Goal: Find specific page/section: Find specific page/section

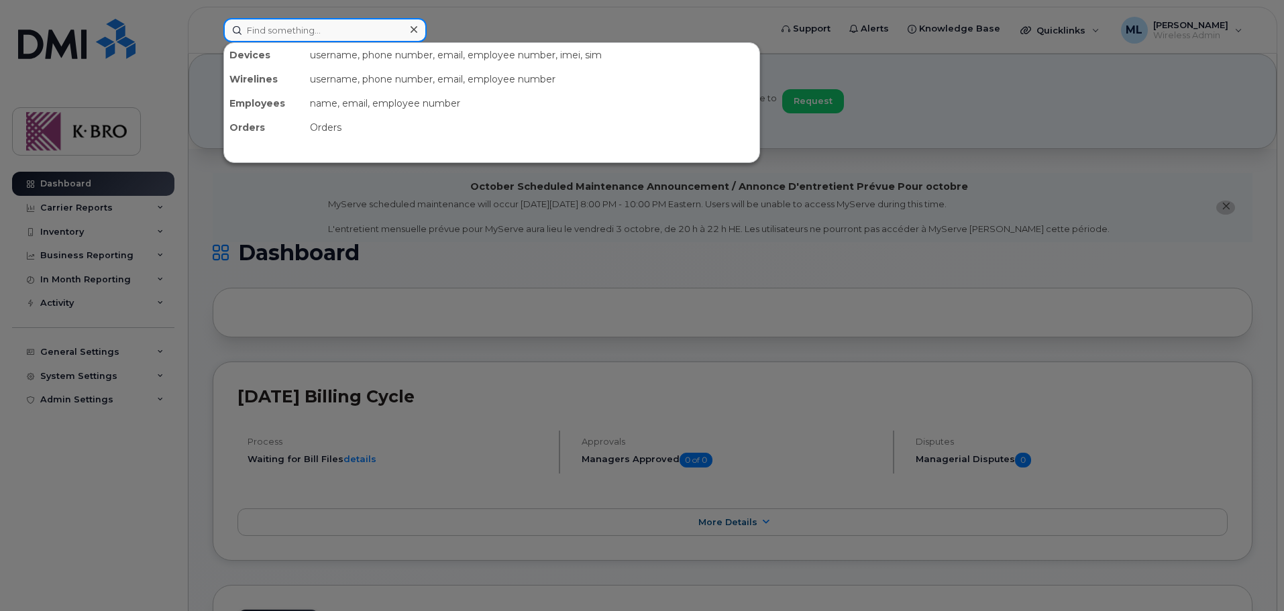
click at [283, 27] on input at bounding box center [324, 30] width 203 height 24
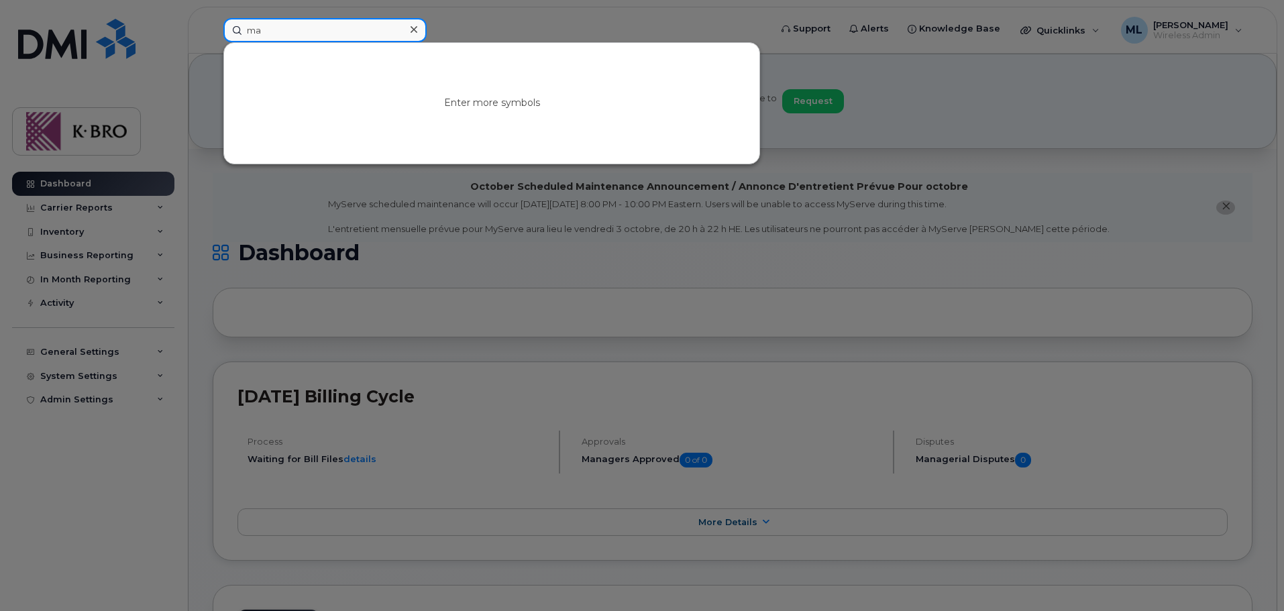
type input "m"
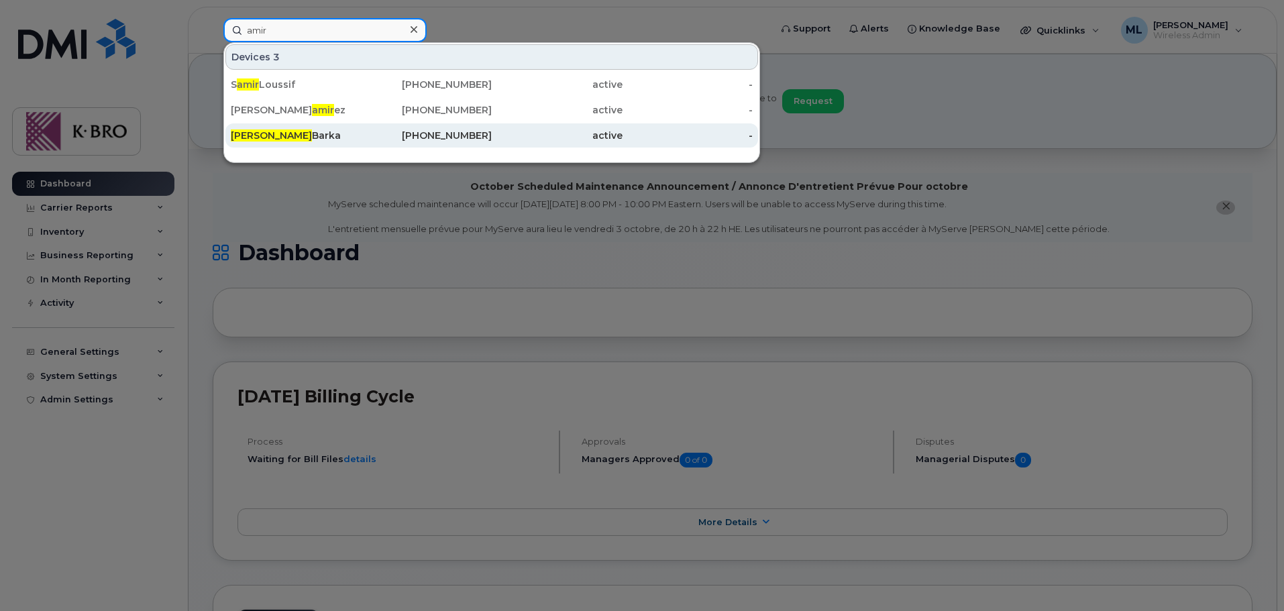
type input "amir"
click at [265, 142] on div "[PERSON_NAME]" at bounding box center [296, 135] width 131 height 24
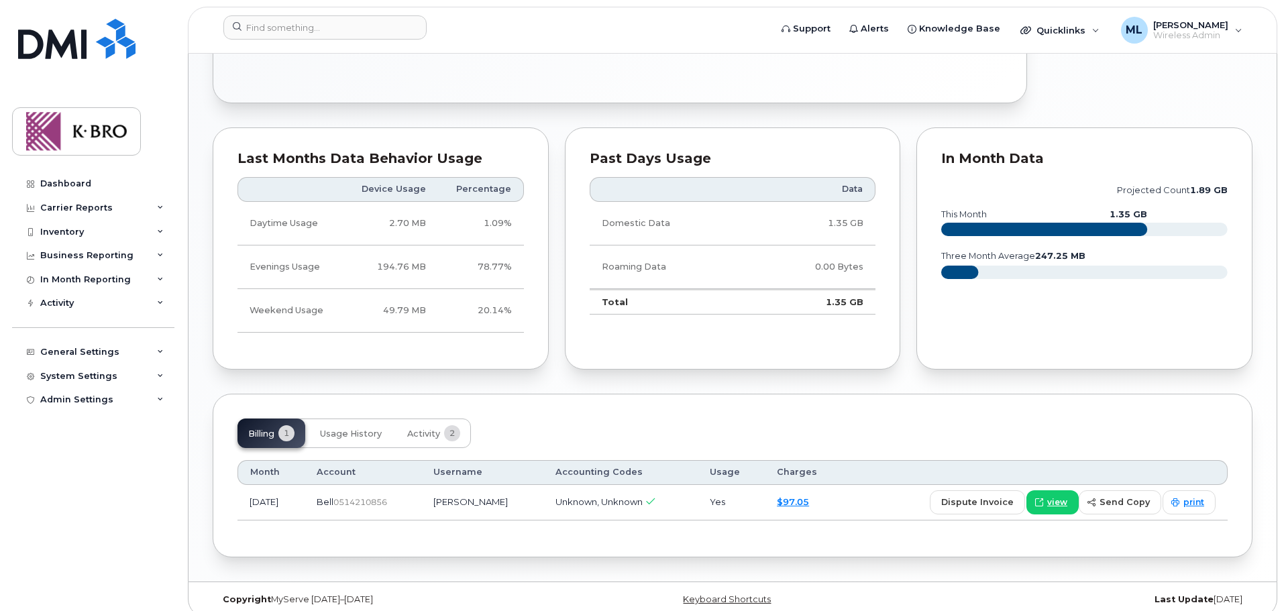
scroll to position [818, 0]
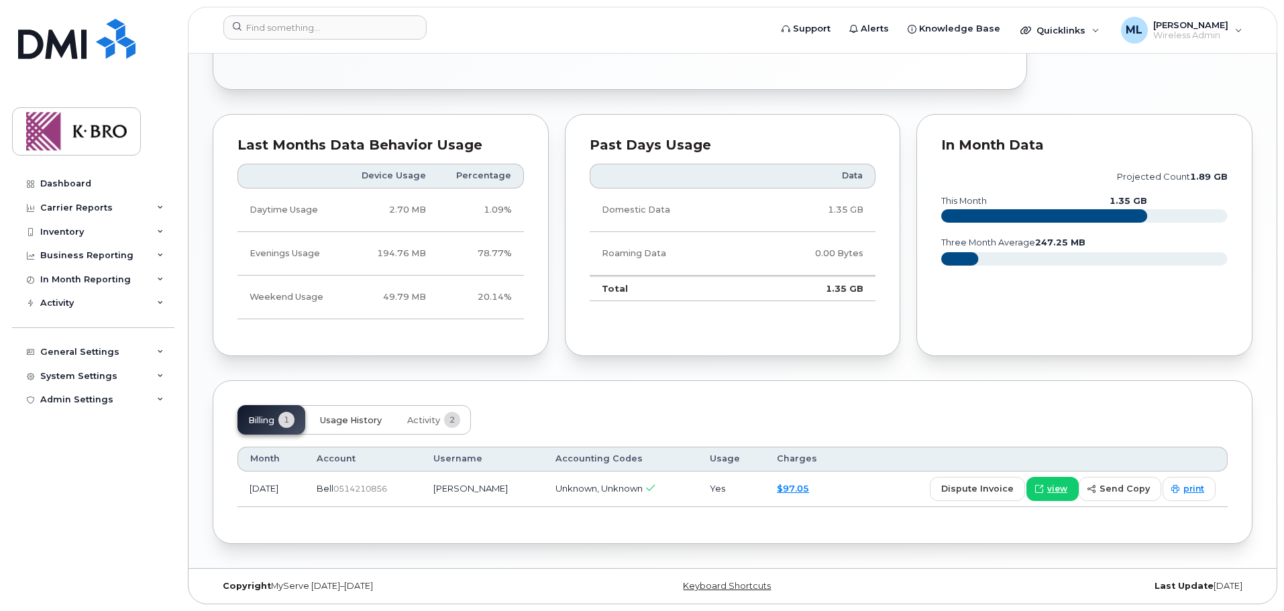
click at [340, 416] on span "Usage History" at bounding box center [351, 420] width 62 height 11
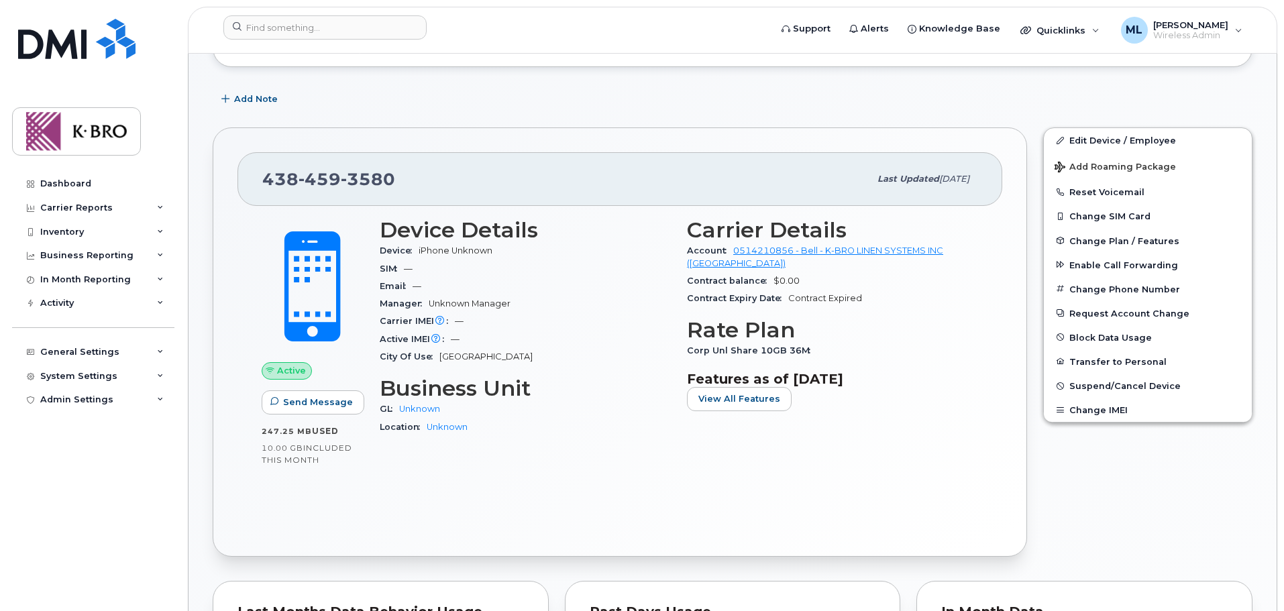
scroll to position [349, 0]
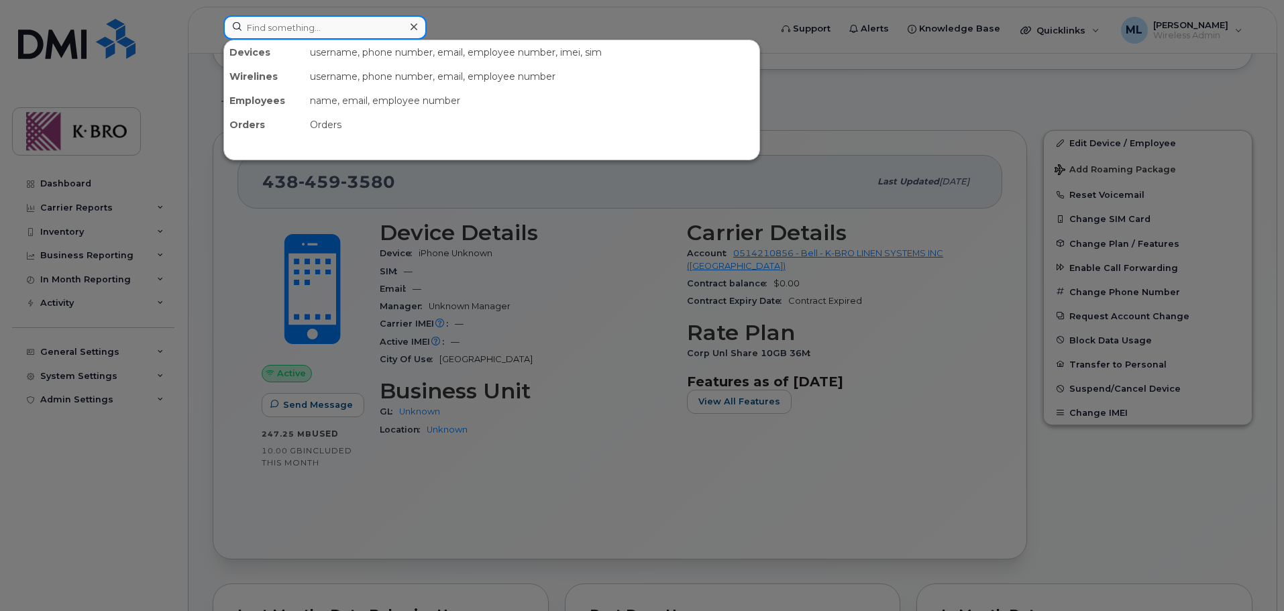
click at [277, 30] on input at bounding box center [324, 27] width 203 height 24
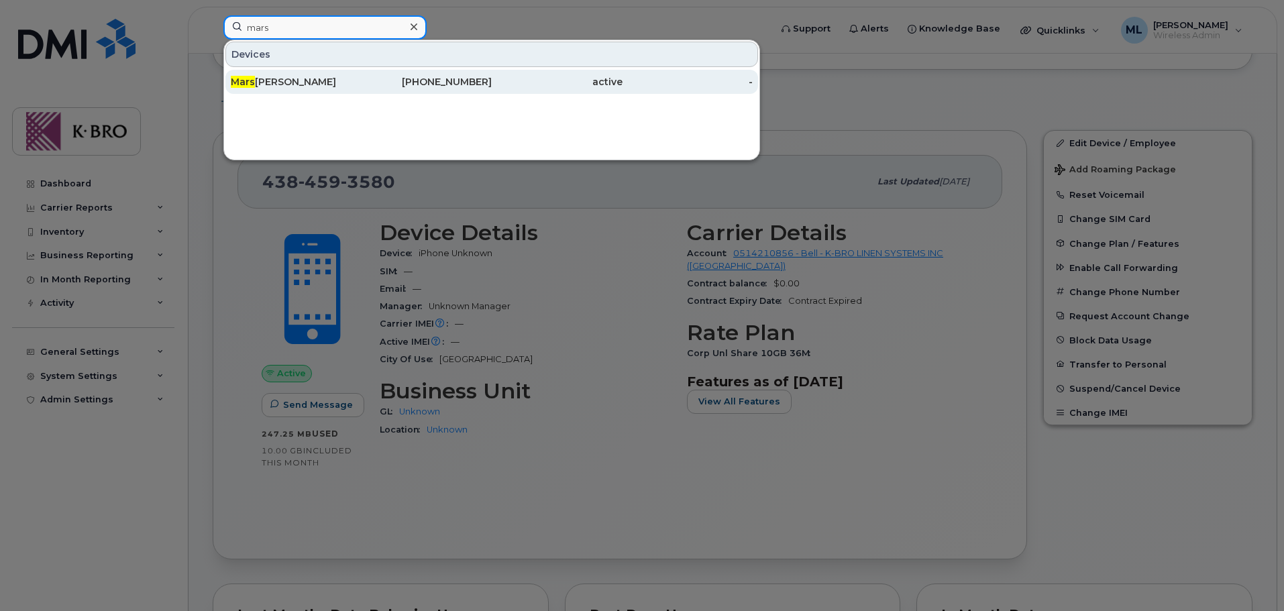
type input "mars"
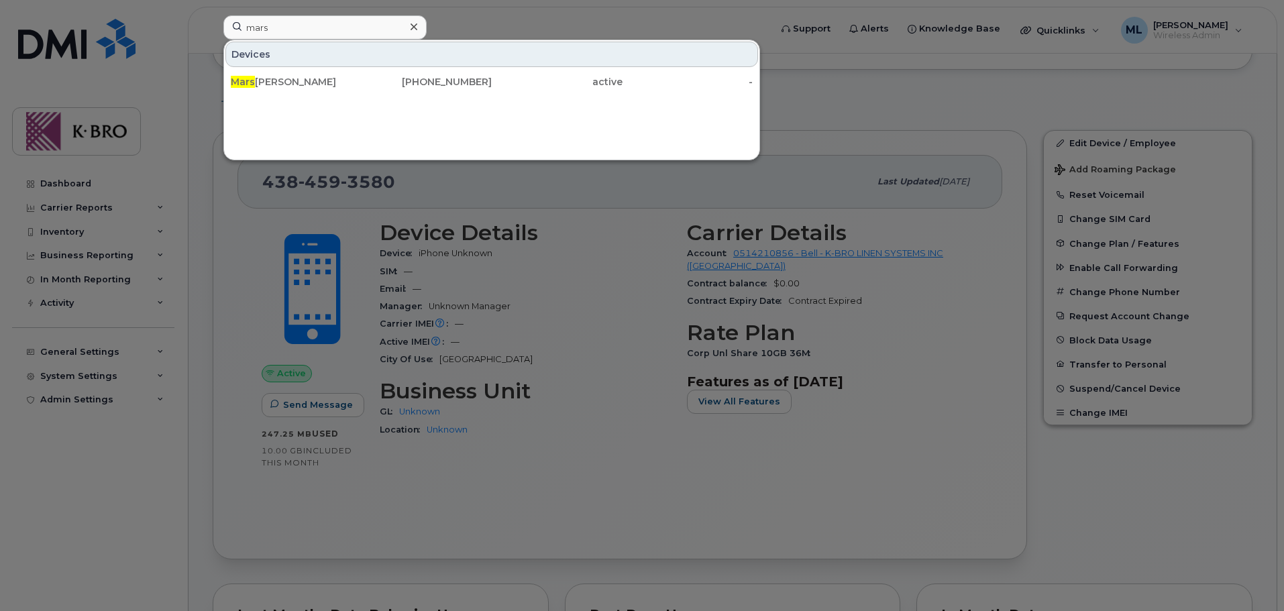
drag, startPoint x: 282, startPoint y: 78, endPoint x: 282, endPoint y: 138, distance: 60.4
click at [282, 78] on div "Mars ha Lindo" at bounding box center [296, 81] width 131 height 13
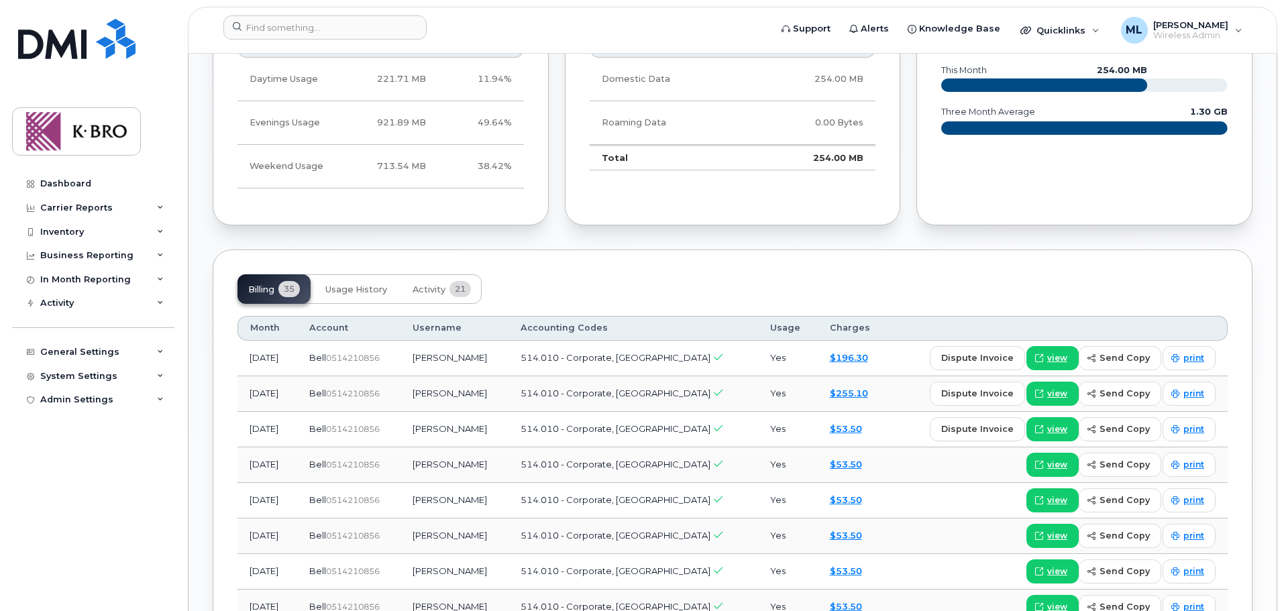
scroll to position [1006, 0]
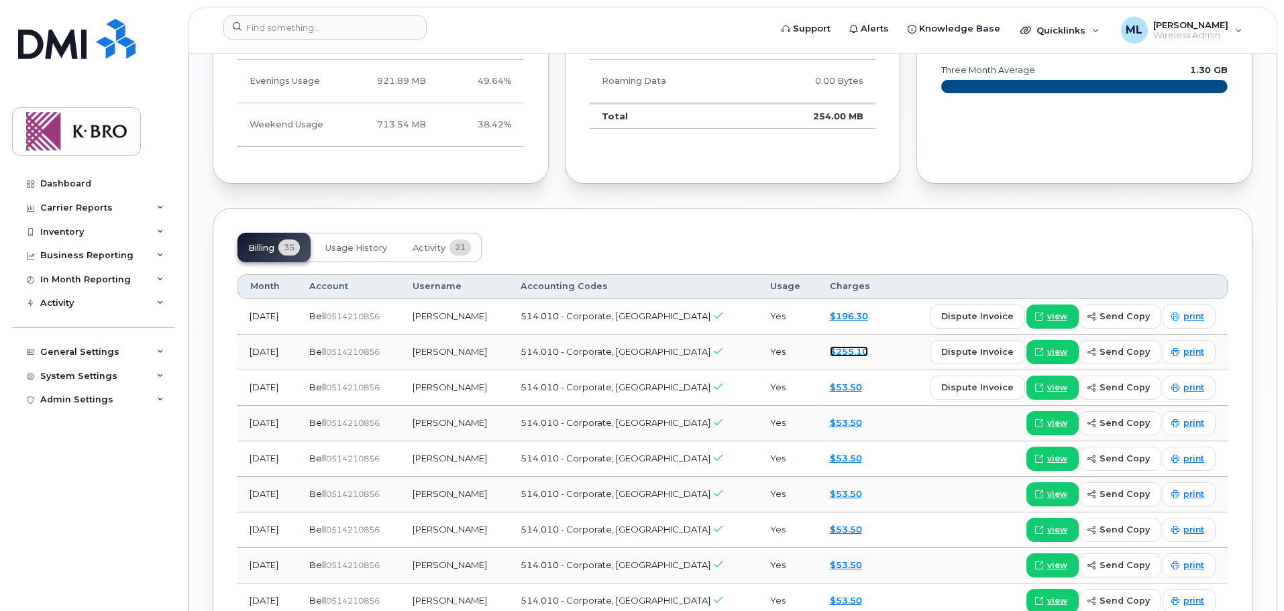
click at [830, 346] on link "$255.10" at bounding box center [849, 351] width 38 height 11
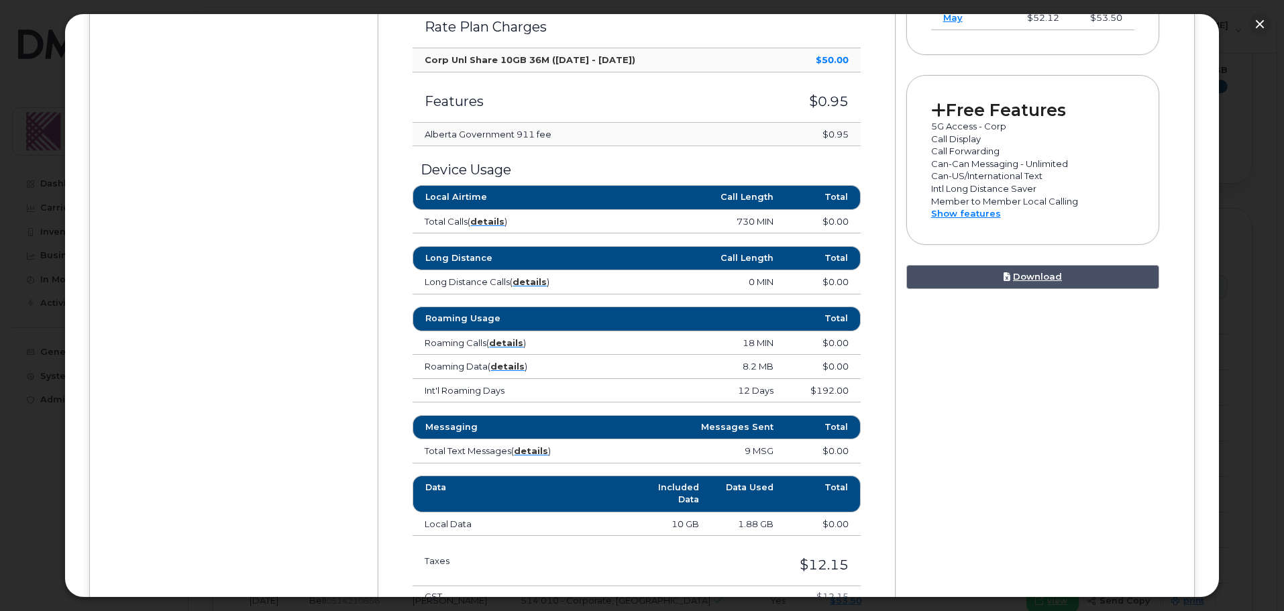
scroll to position [537, 0]
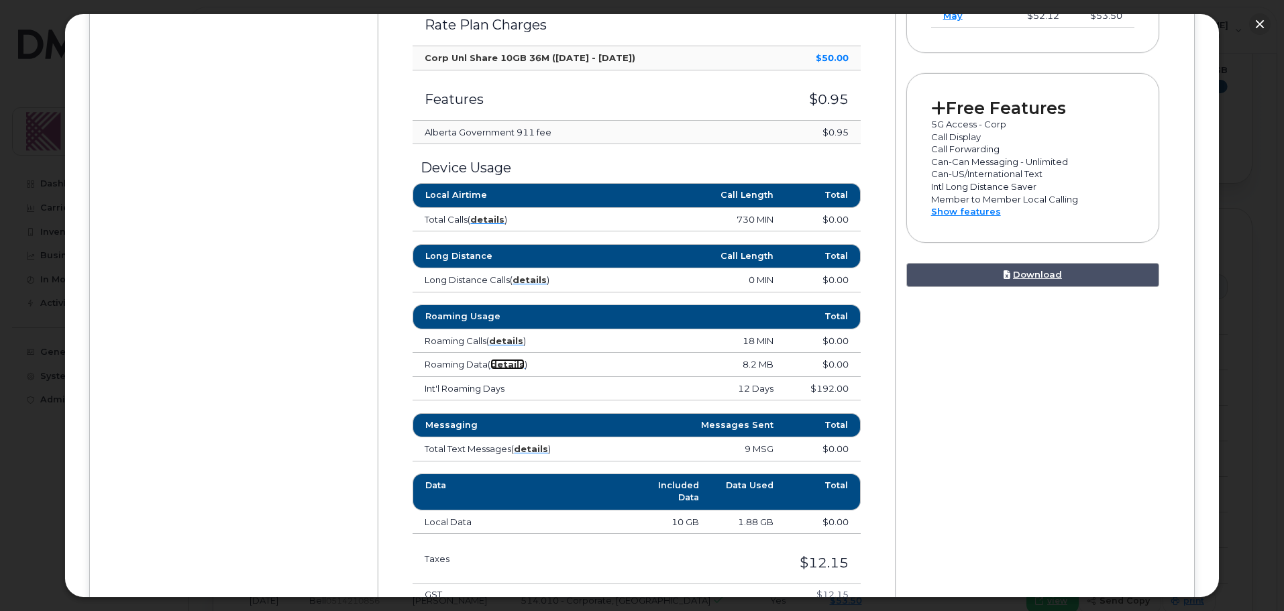
click at [516, 363] on strong "details" at bounding box center [507, 364] width 34 height 11
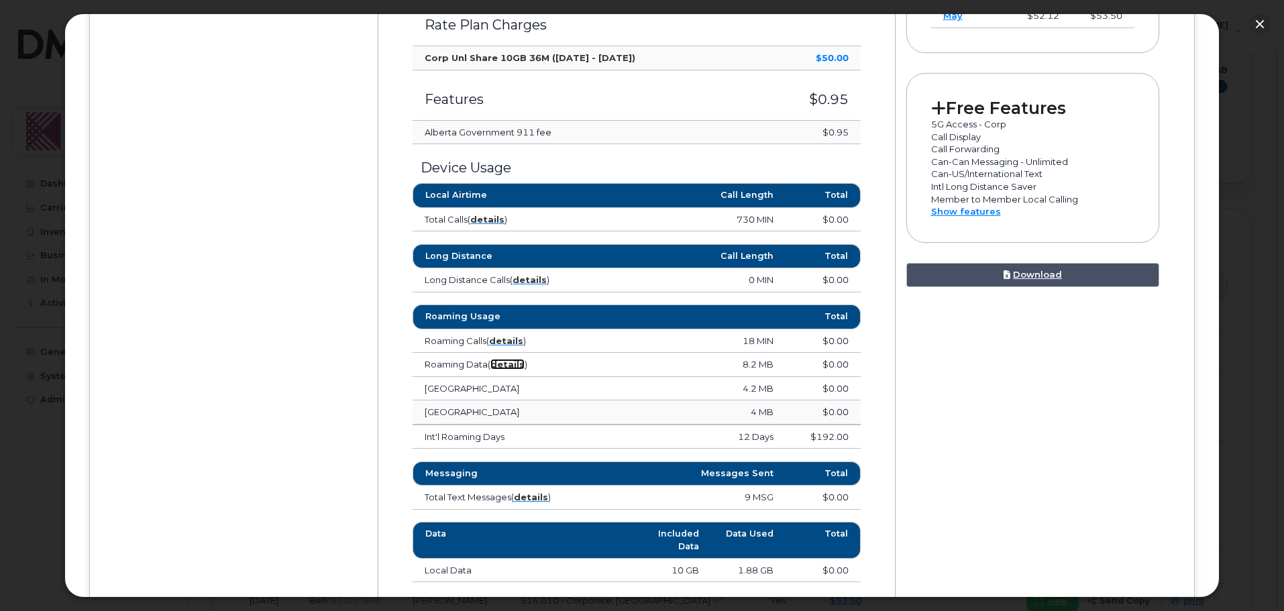
click at [516, 363] on strong "details" at bounding box center [507, 364] width 34 height 11
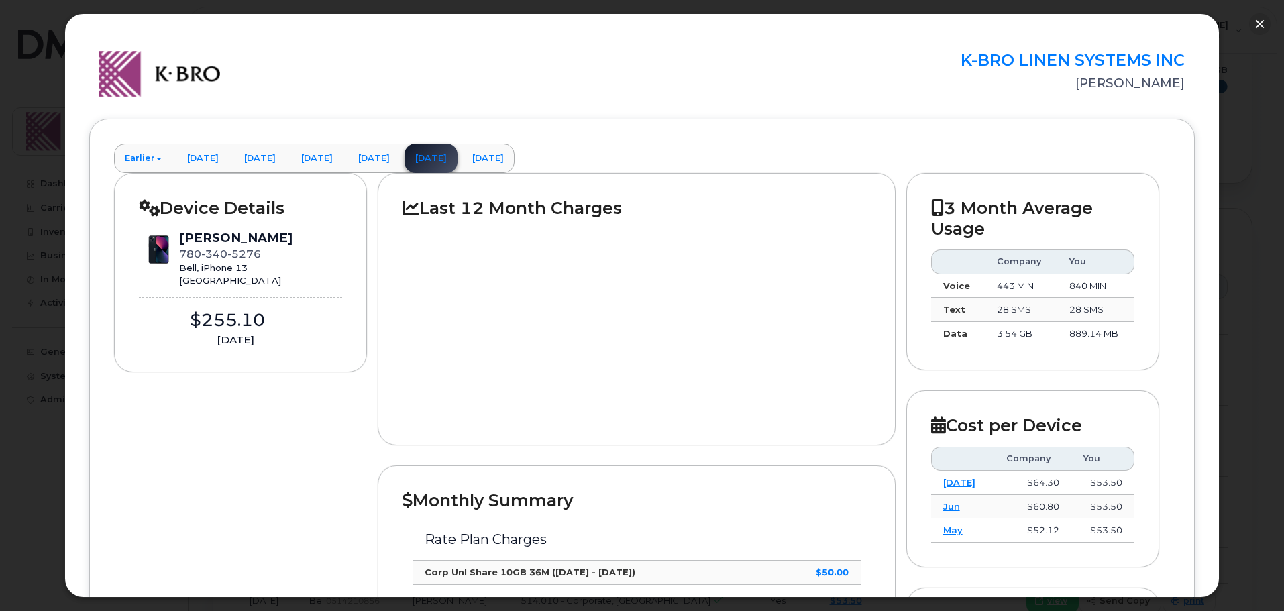
scroll to position [0, 0]
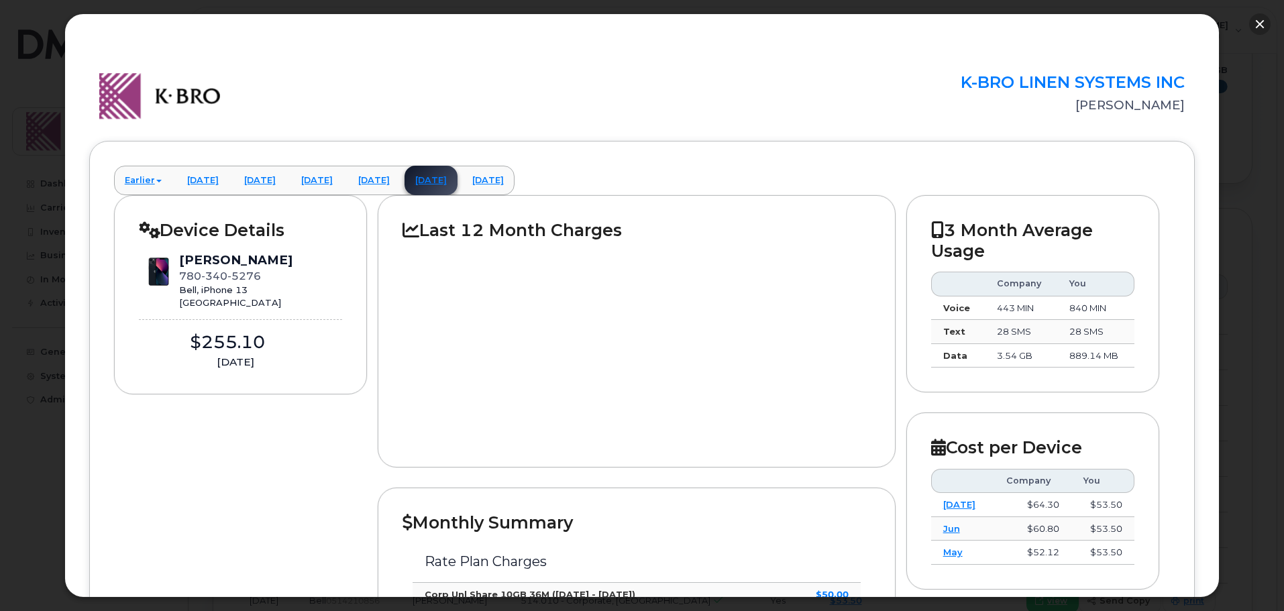
click at [1252, 25] on button "button" at bounding box center [1259, 23] width 21 height 21
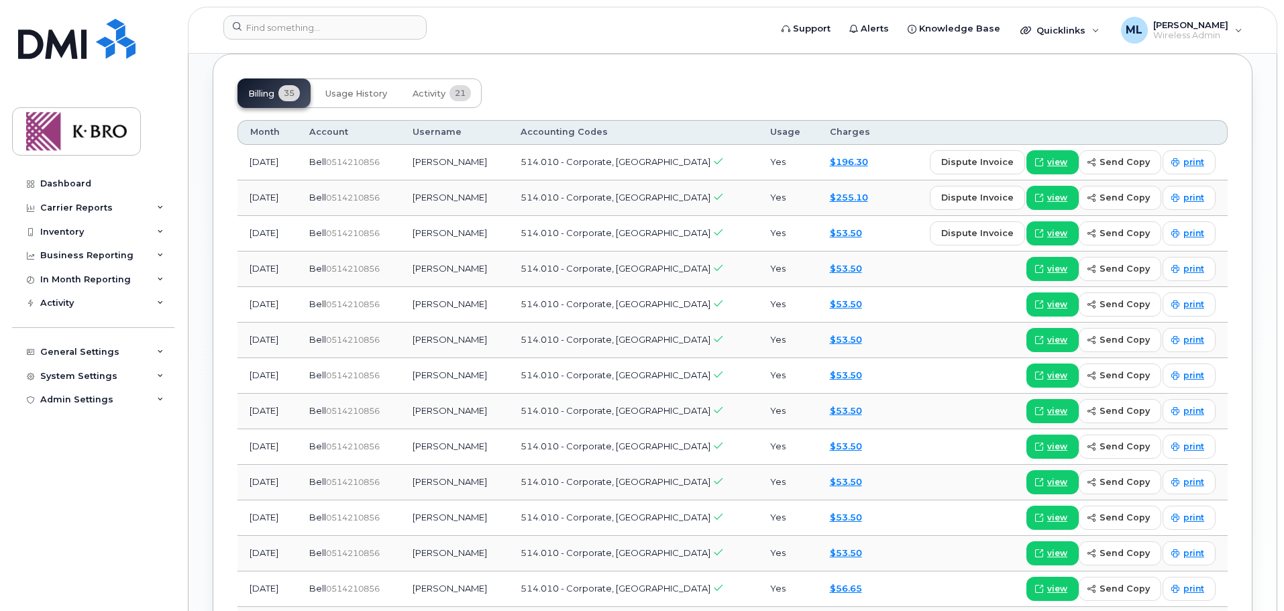
scroll to position [1207, 0]
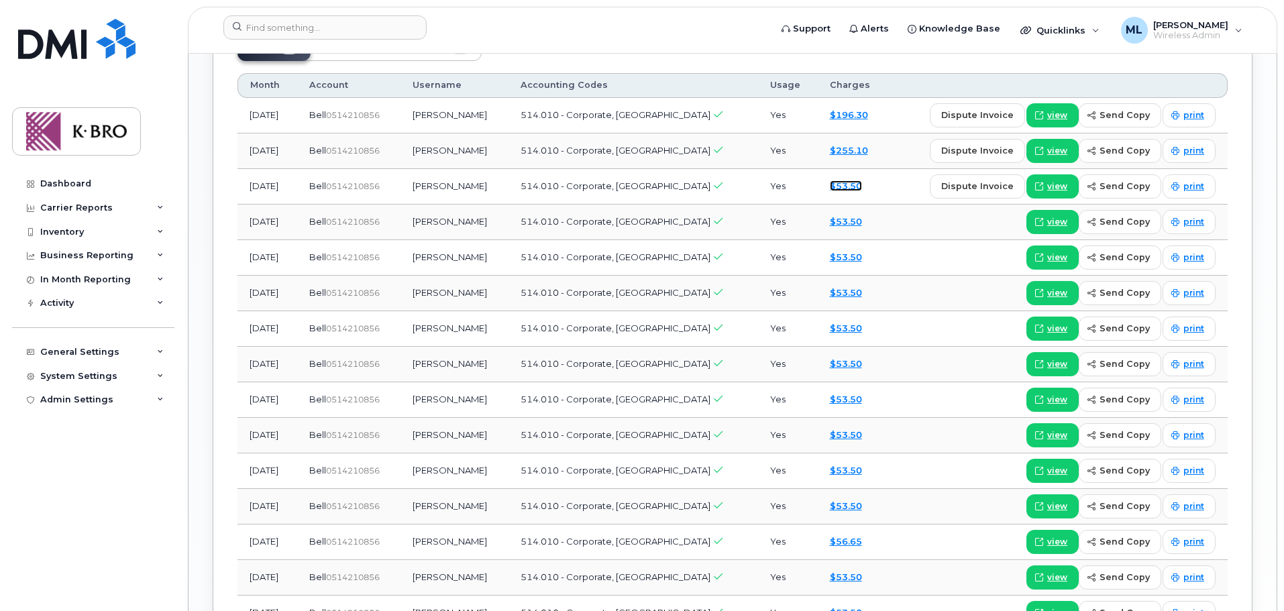
click at [831, 180] on link "$53.50" at bounding box center [846, 185] width 32 height 11
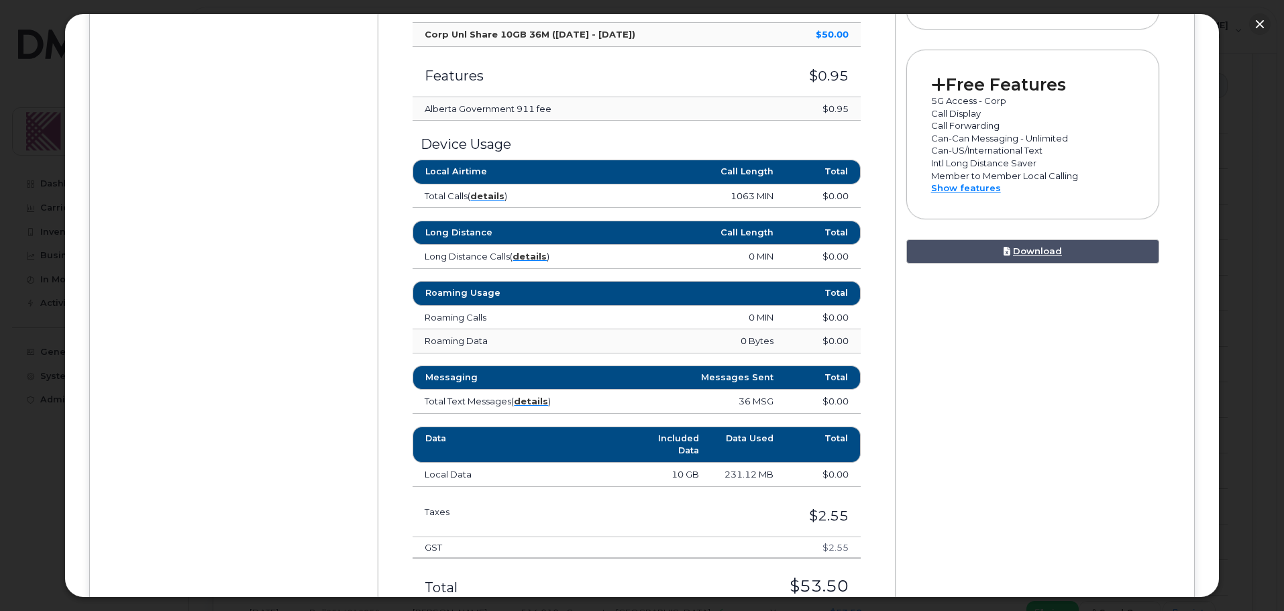
scroll to position [537, 0]
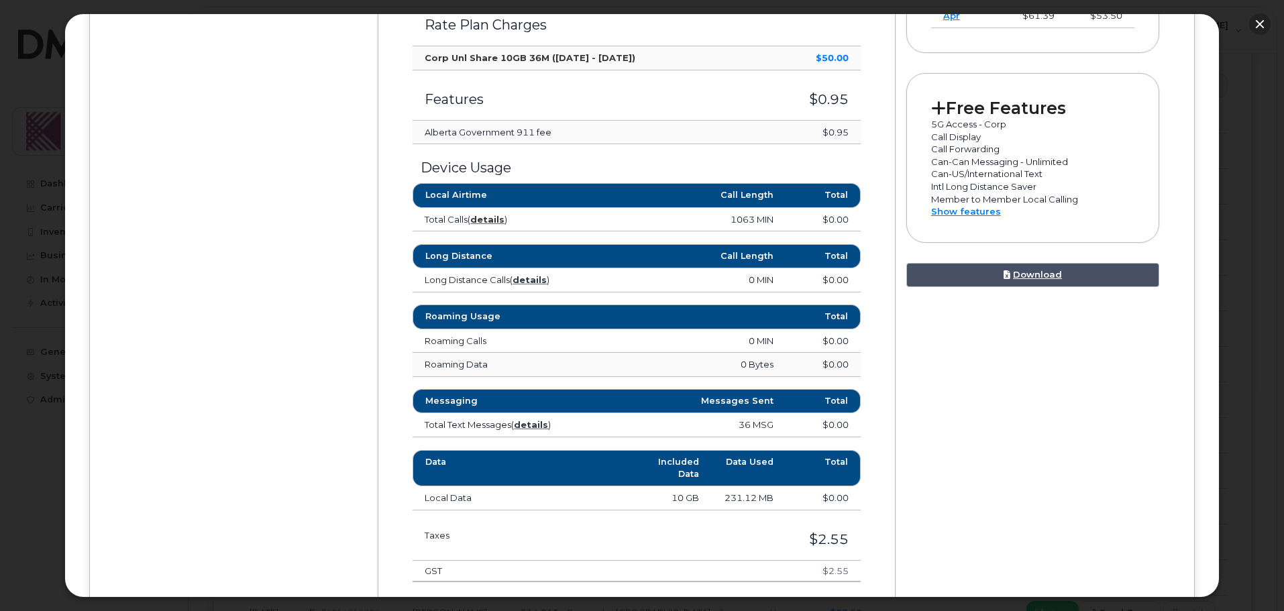
click at [1257, 24] on button "button" at bounding box center [1259, 23] width 21 height 21
